Goal: Task Accomplishment & Management: Manage account settings

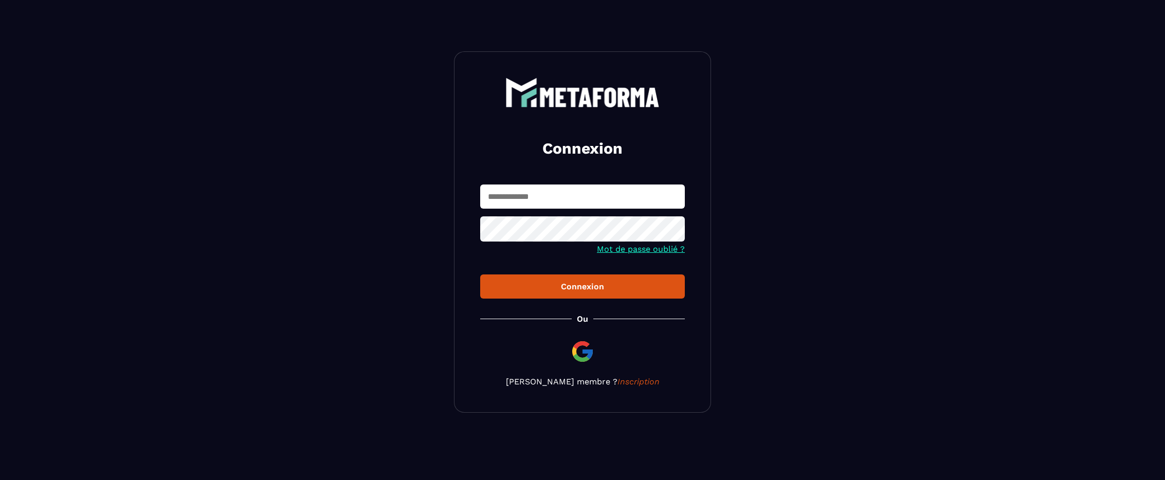
click at [606, 201] on input "text" at bounding box center [582, 197] width 205 height 24
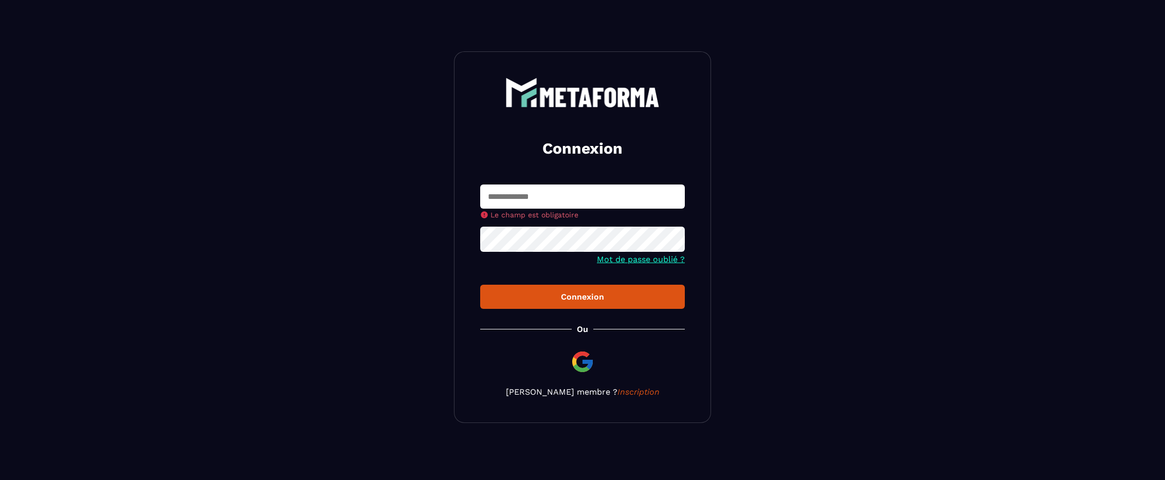
click at [534, 199] on input "text" at bounding box center [582, 197] width 205 height 24
drag, startPoint x: 548, startPoint y: 198, endPoint x: 545, endPoint y: 190, distance: 8.8
click at [548, 198] on input "text" at bounding box center [582, 197] width 205 height 24
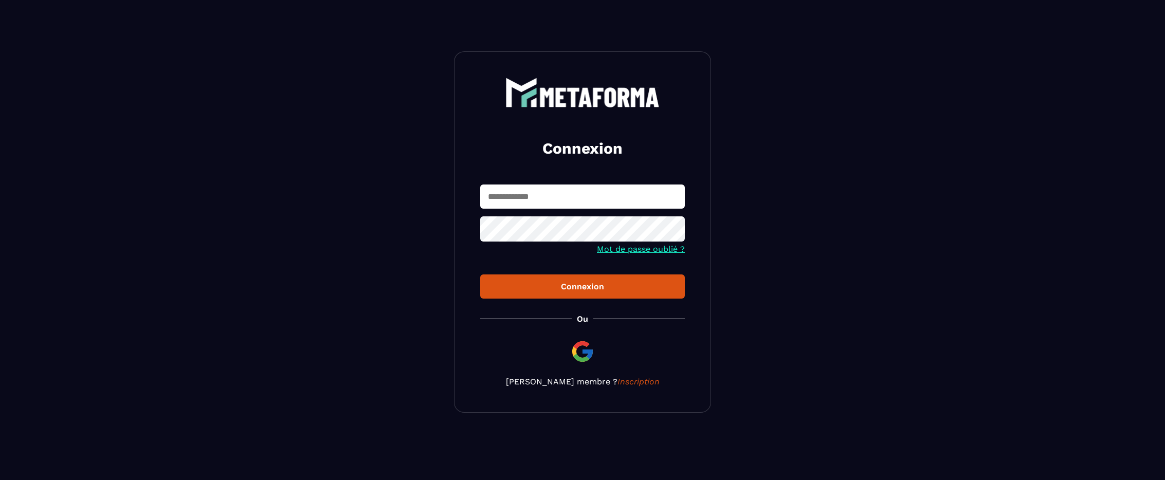
click at [555, 195] on input "text" at bounding box center [582, 197] width 205 height 24
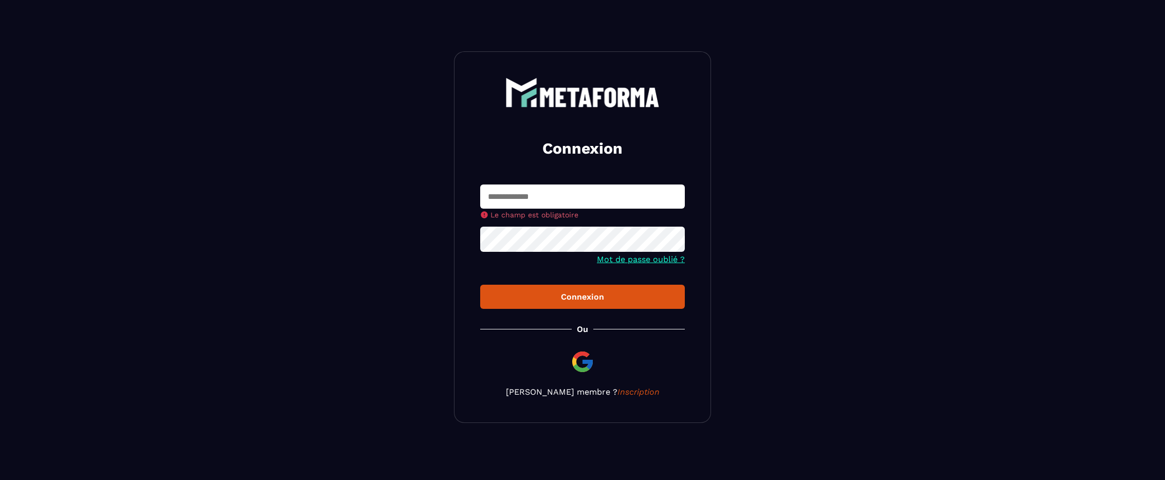
type input "**********"
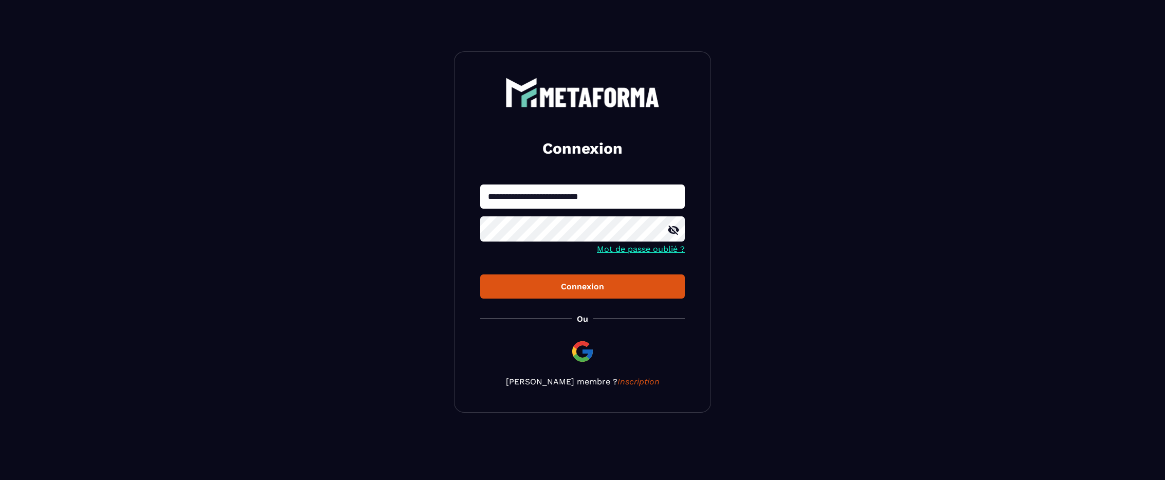
click at [622, 287] on div "Connexion" at bounding box center [583, 287] width 188 height 10
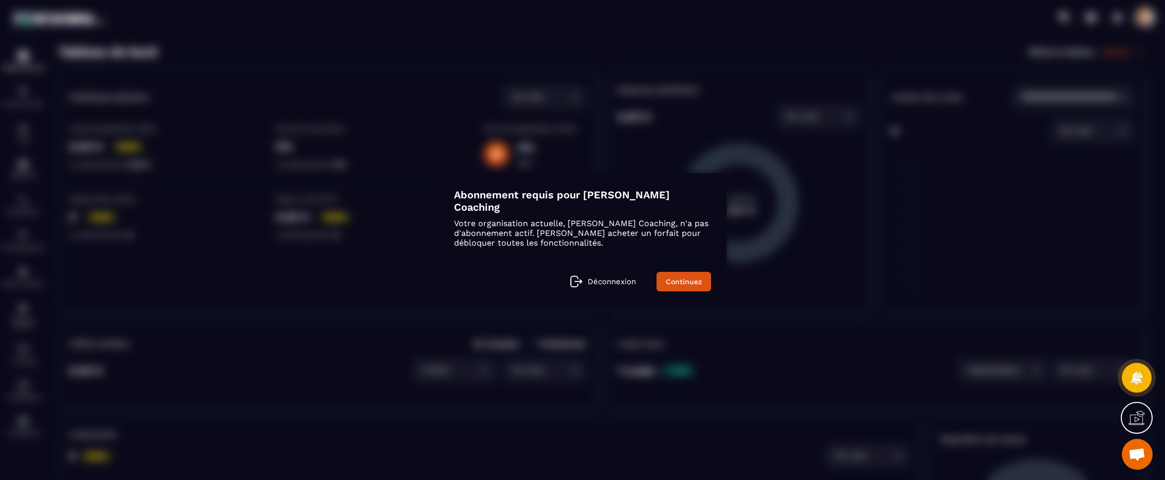
click at [587, 277] on link "Déconnexion" at bounding box center [603, 282] width 66 height 12
